Goal: Task Accomplishment & Management: Use online tool/utility

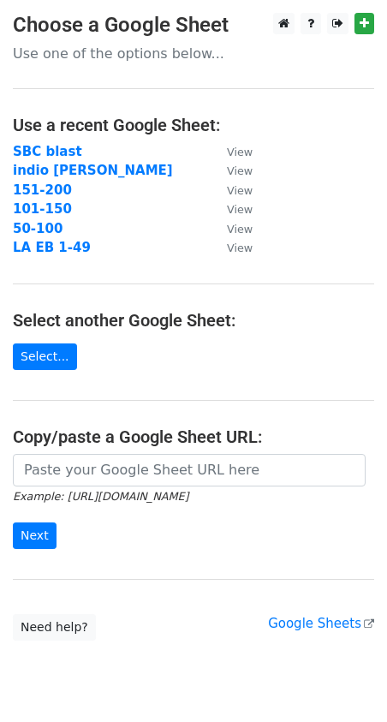
scroll to position [56, 0]
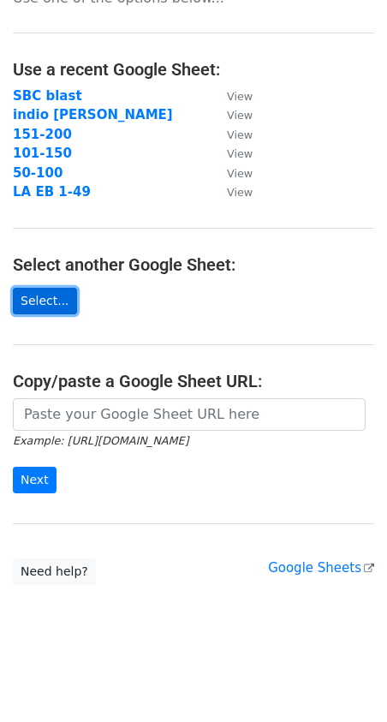
click at [45, 296] on link "Select..." at bounding box center [45, 301] width 64 height 27
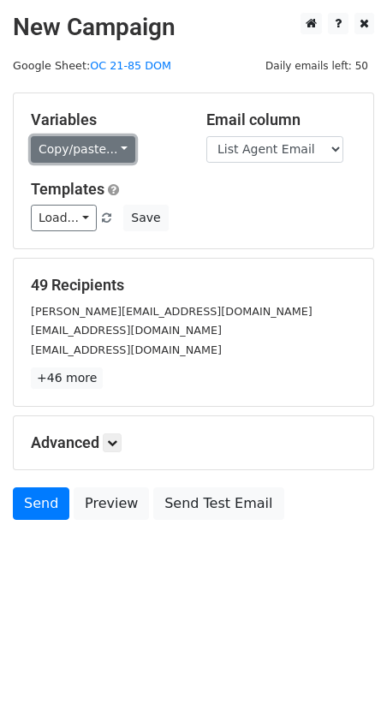
click at [93, 148] on link "Copy/paste..." at bounding box center [83, 149] width 105 height 27
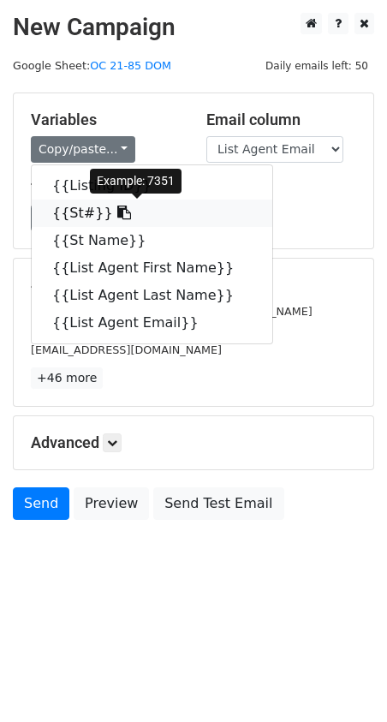
click at [64, 211] on link "{{St#}}" at bounding box center [152, 213] width 241 height 27
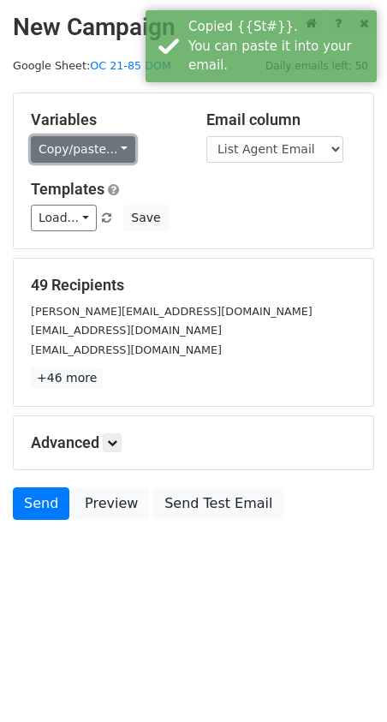
click at [62, 151] on link "Copy/paste..." at bounding box center [83, 149] width 105 height 27
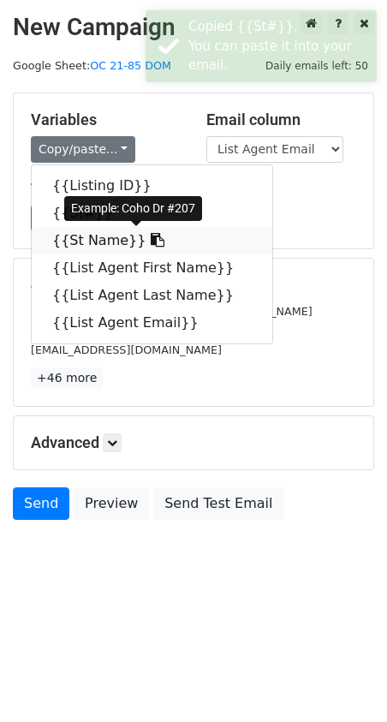
click at [86, 247] on link "{{St Name}}" at bounding box center [152, 240] width 241 height 27
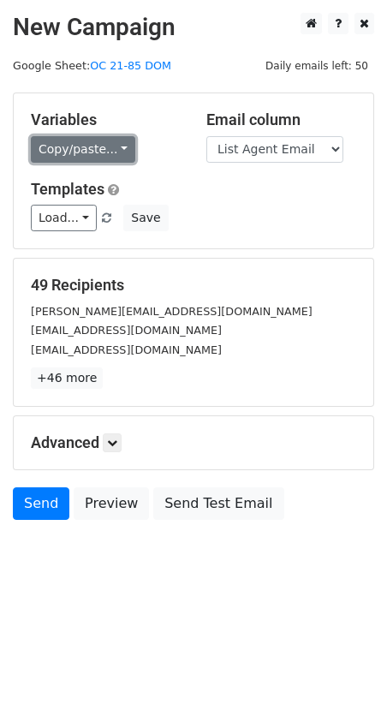
click at [60, 160] on link "Copy/paste..." at bounding box center [83, 149] width 105 height 27
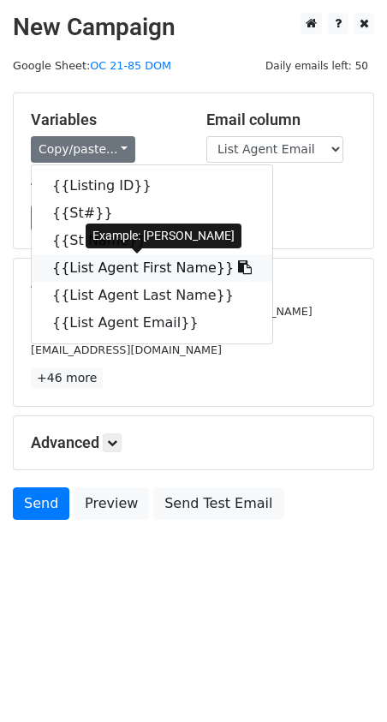
click at [125, 278] on link "{{List Agent First Name}}" at bounding box center [152, 267] width 241 height 27
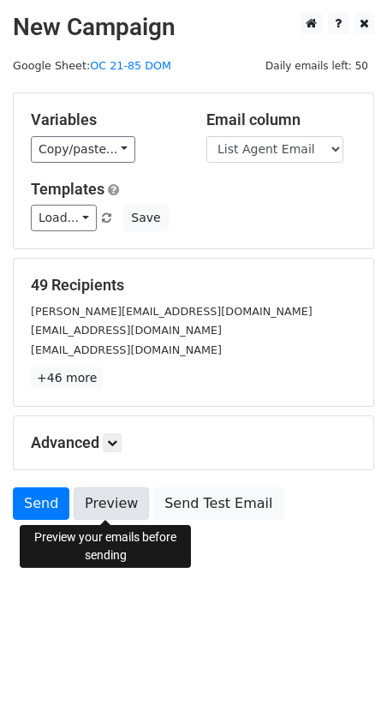
click at [105, 500] on link "Preview" at bounding box center [111, 504] width 75 height 33
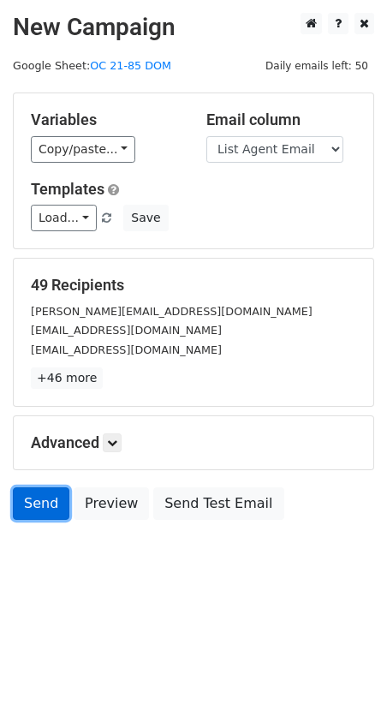
click at [27, 494] on link "Send" at bounding box center [41, 504] width 57 height 33
click at [38, 492] on link "Send" at bounding box center [41, 504] width 57 height 33
